Goal: Transaction & Acquisition: Purchase product/service

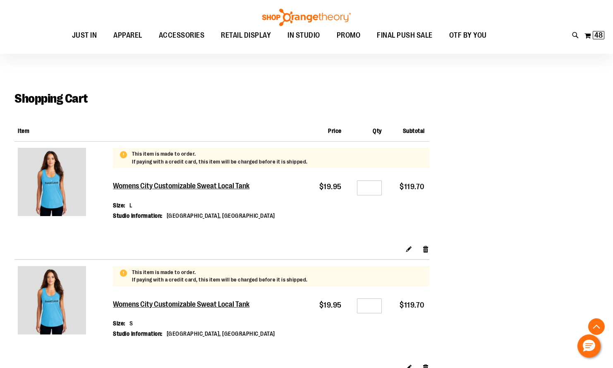
scroll to position [331, 0]
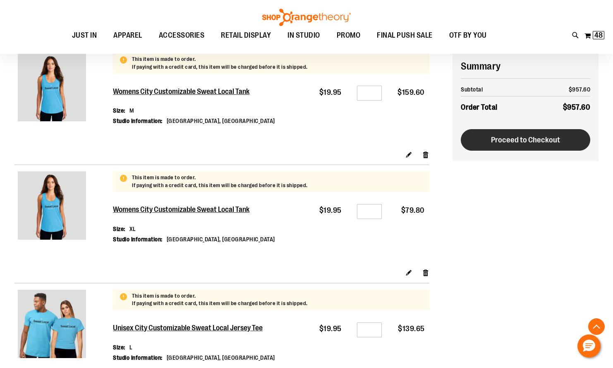
type input "**********"
click at [545, 147] on button "Proceed to Checkout" at bounding box center [526, 140] width 130 height 22
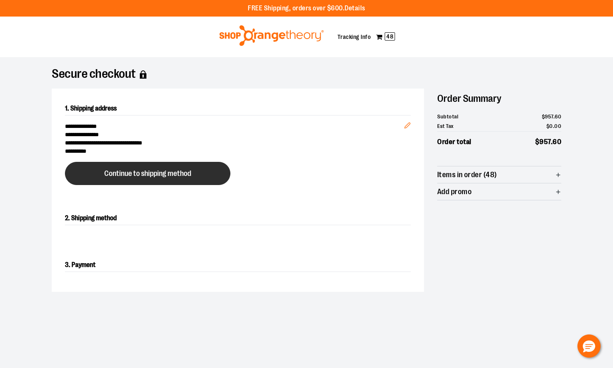
click at [106, 170] on span "Continue to shipping method" at bounding box center [147, 174] width 87 height 8
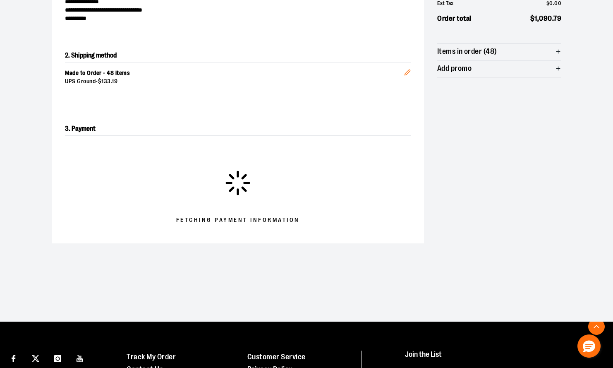
scroll to position [91, 0]
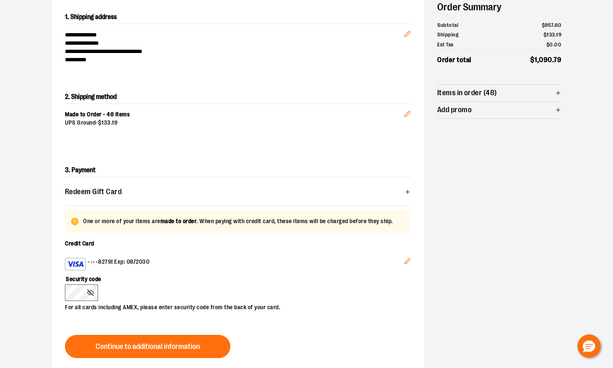
click at [409, 115] on icon "Edit" at bounding box center [407, 114] width 7 height 7
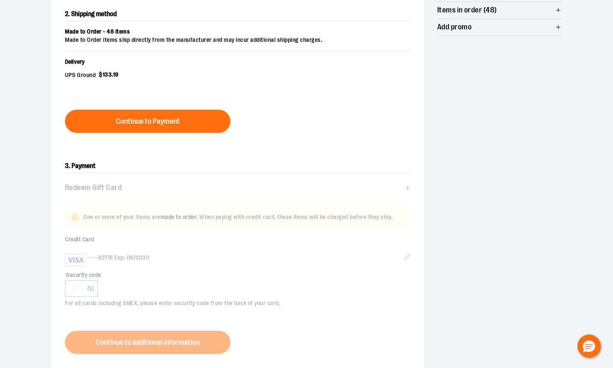
scroll to position [257, 0]
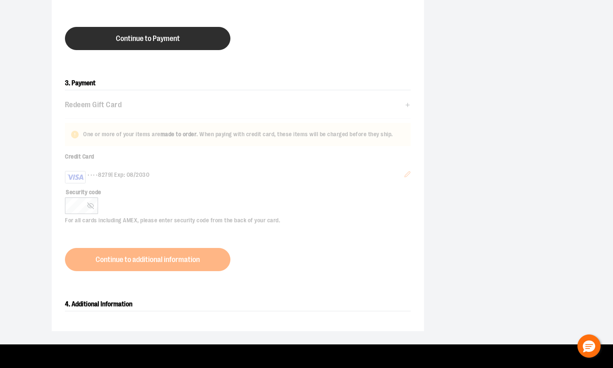
click at [141, 37] on span "Continue to Payment" at bounding box center [148, 39] width 64 height 8
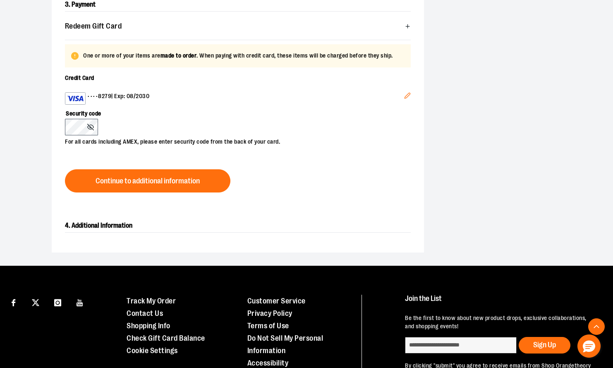
click at [92, 126] on icon at bounding box center [90, 127] width 7 height 7
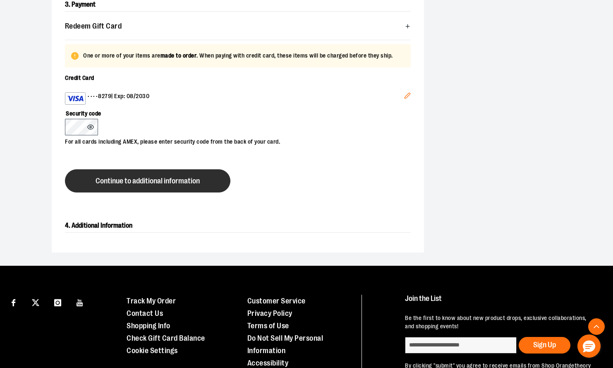
click at [131, 190] on button "Continue to additional information" at bounding box center [148, 180] width 166 height 23
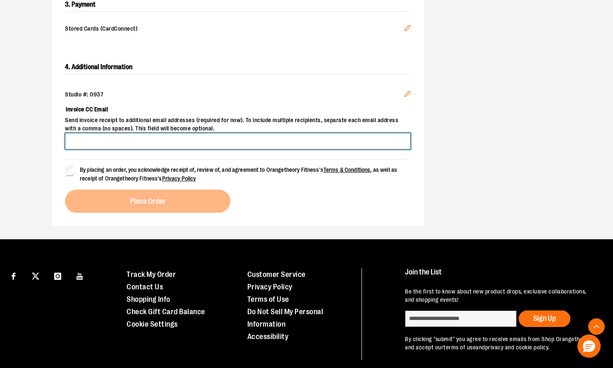
click at [93, 143] on input "Invoice CC Email" at bounding box center [238, 141] width 346 height 17
type input "**********"
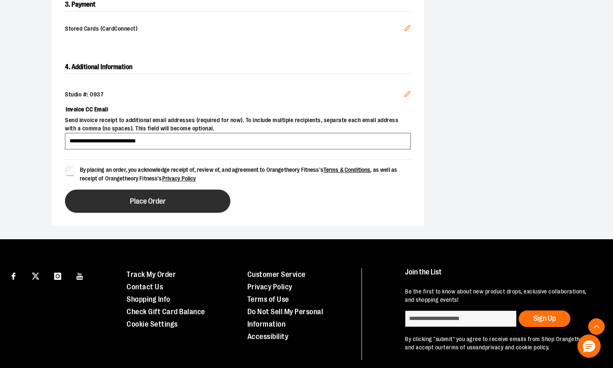
click at [146, 199] on span "Place Order" at bounding box center [148, 201] width 36 height 8
